Goal: Task Accomplishment & Management: Manage account settings

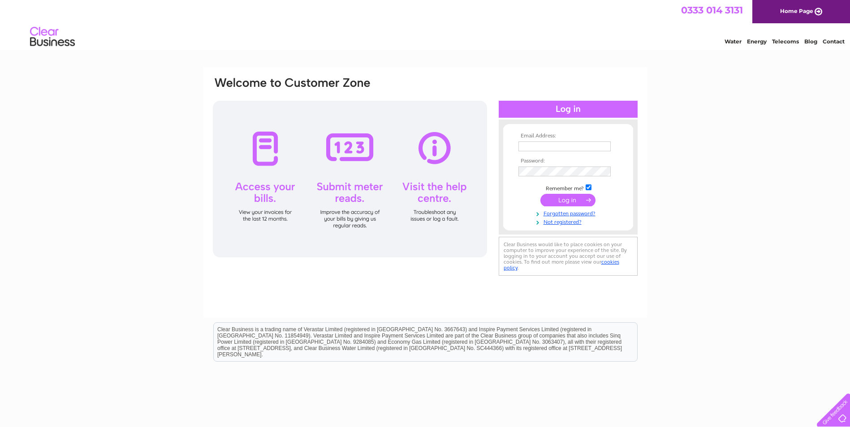
type input "stacey.meaney@hotmail.co.uk"
click at [564, 199] on input "submit" at bounding box center [567, 200] width 55 height 13
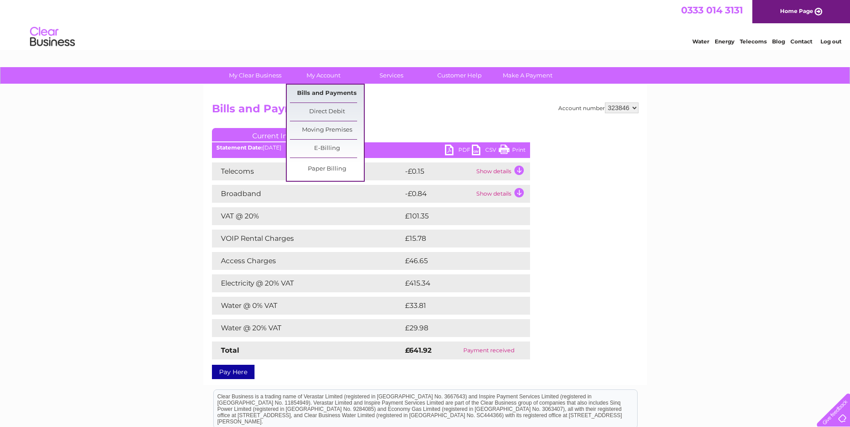
click at [319, 92] on link "Bills and Payments" at bounding box center [327, 94] width 74 height 18
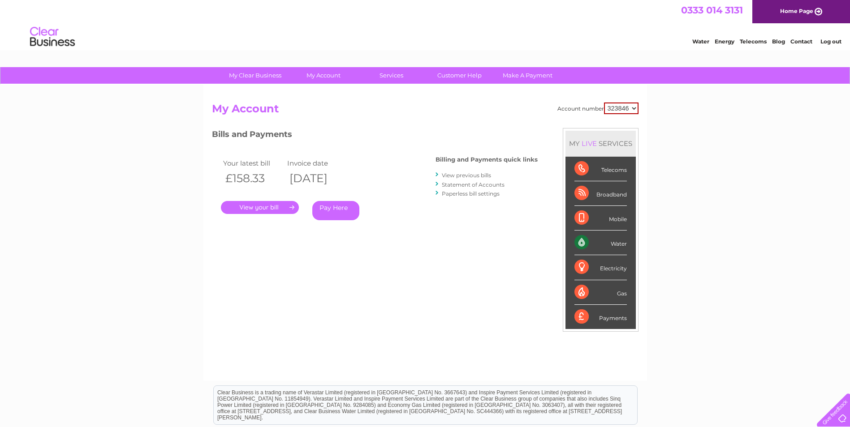
click at [456, 177] on link "View previous bills" at bounding box center [466, 175] width 49 height 7
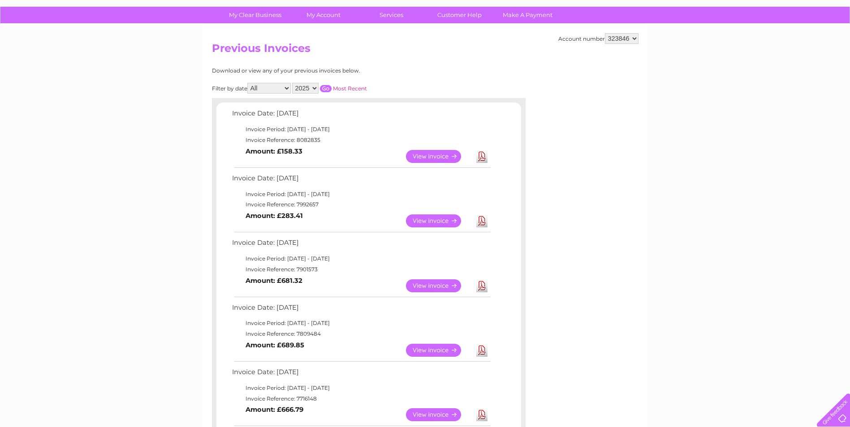
scroll to position [45, 0]
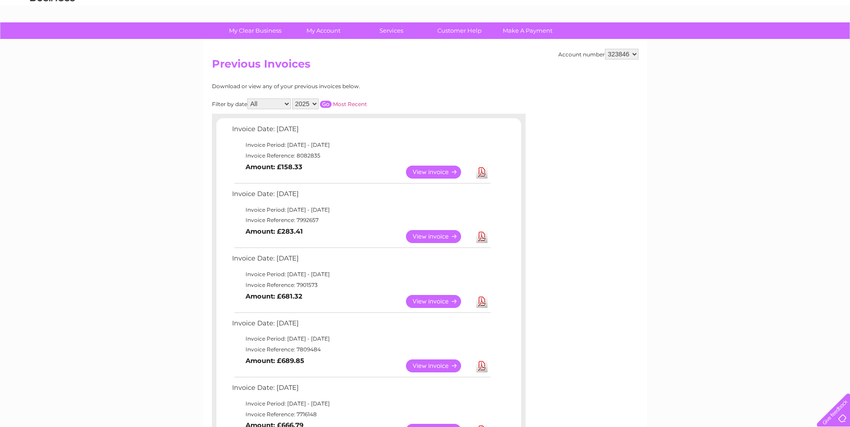
click at [438, 235] on link "View" at bounding box center [439, 236] width 66 height 13
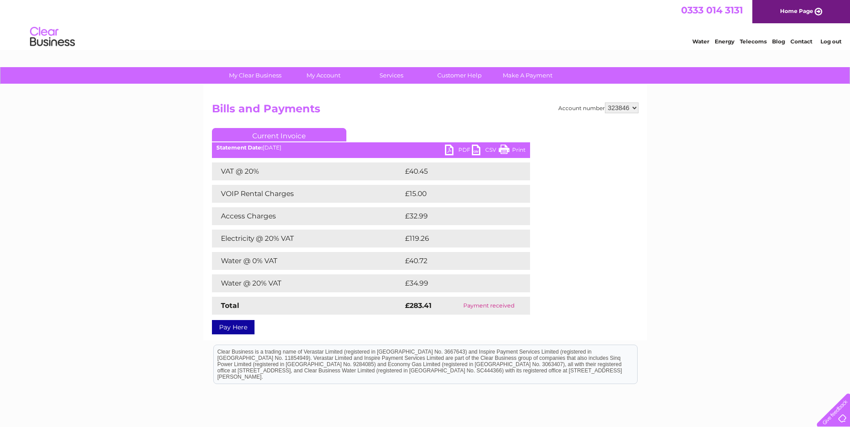
click at [412, 397] on html "Clear Business is a trading name of Verastar Limited (registered in [GEOGRAPHIC…" at bounding box center [425, 368] width 850 height 57
click at [831, 43] on link "Log out" at bounding box center [830, 41] width 21 height 7
